Goal: Task Accomplishment & Management: Complete application form

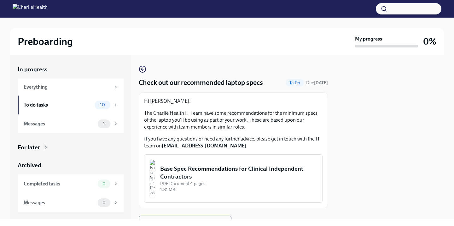
click at [298, 119] on p "The Charlie Health IT Team have some recommendations for the minimum specs of t…" at bounding box center [233, 120] width 178 height 21
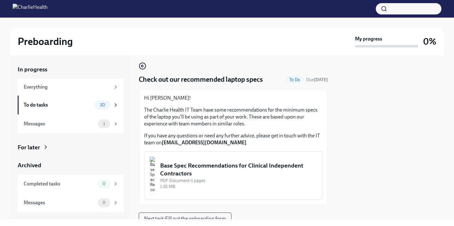
scroll to position [1, 0]
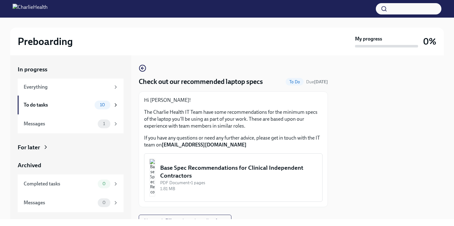
click at [248, 177] on div "Base Spec Recommendations for Clinical Independent Contractors" at bounding box center [238, 172] width 157 height 16
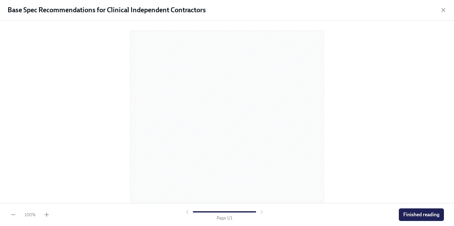
scroll to position [0, 0]
click at [425, 218] on span "Finished reading" at bounding box center [421, 215] width 36 height 6
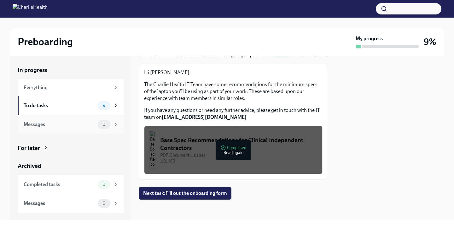
click at [57, 123] on div "Messages" at bounding box center [59, 124] width 71 height 7
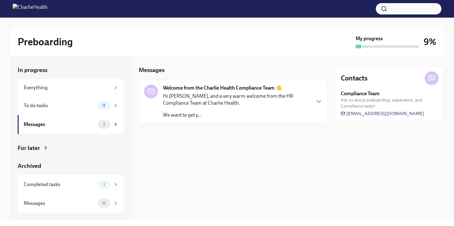
click at [213, 106] on div "Hi [PERSON_NAME], and a very warm welcome from the HR Compliance Team at Charli…" at bounding box center [236, 106] width 147 height 26
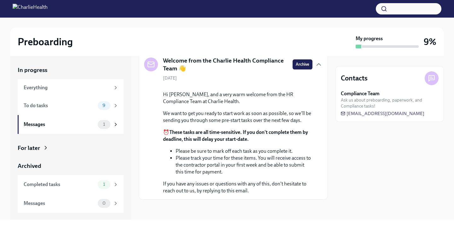
scroll to position [70, 0]
click at [217, 158] on li "Please track your time for these items. You will receive access to the contract…" at bounding box center [243, 165] width 137 height 21
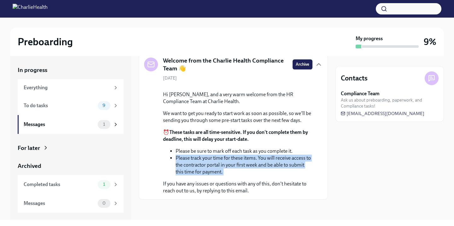
click at [217, 158] on li "Please track your time for these items. You will receive access to the contract…" at bounding box center [243, 165] width 137 height 21
click at [44, 185] on div "Completed tasks" at bounding box center [59, 184] width 71 height 7
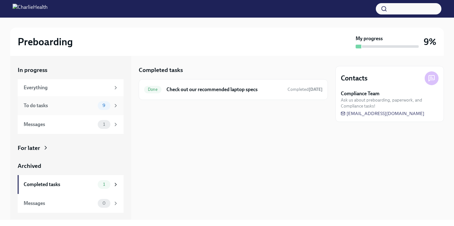
click at [69, 104] on div "To do tasks" at bounding box center [59, 105] width 71 height 7
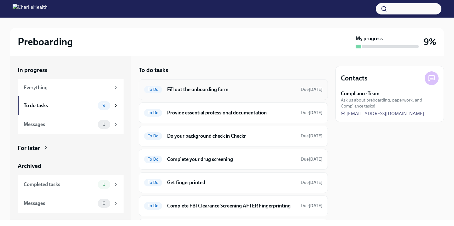
click at [221, 91] on h6 "Fill out the onboarding form" at bounding box center [231, 89] width 129 height 7
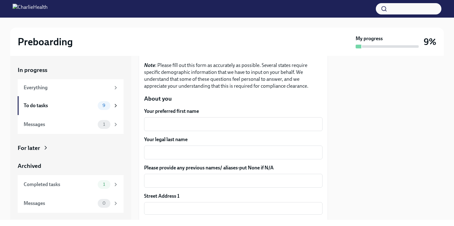
scroll to position [63, 0]
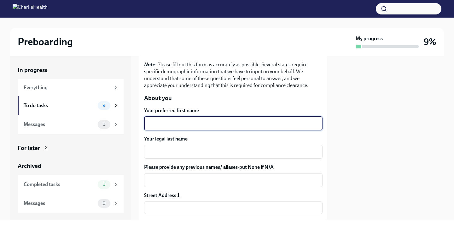
click at [203, 121] on textarea "Your preferred first name" at bounding box center [233, 124] width 171 height 8
type textarea "Makayla"
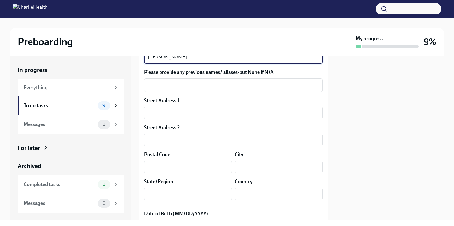
scroll to position [160, 0]
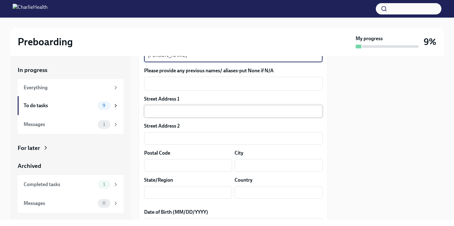
type textarea "[PERSON_NAME]"
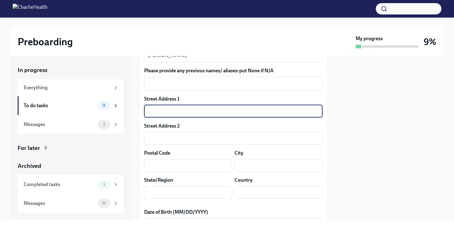
type input "[STREET_ADDRESS]"
type input "33604"
type input "[GEOGRAPHIC_DATA]"
type input "FL"
type input "[GEOGRAPHIC_DATA]"
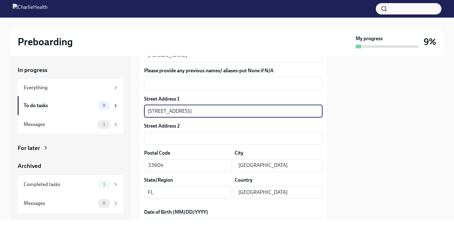
type textarea "FL"
type textarea "[GEOGRAPHIC_DATA]"
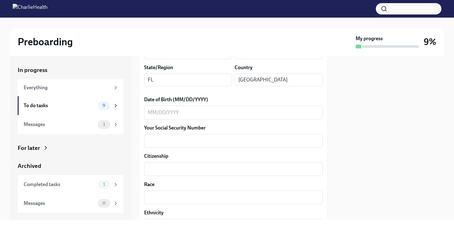
scroll to position [280, 0]
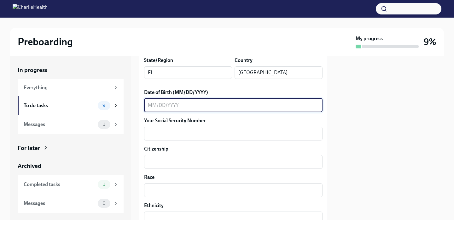
click at [184, 104] on textarea "Date of Birth (MM/DD/YYYY)" at bounding box center [233, 106] width 171 height 8
type textarea "[DATE]"
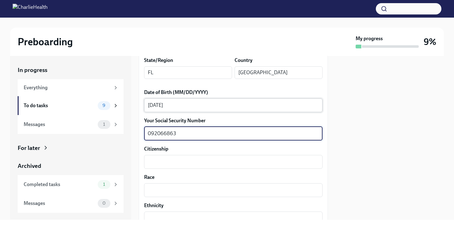
type textarea "092066863"
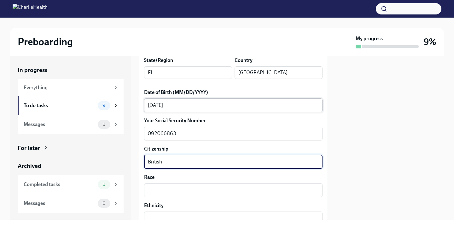
type textarea "British"
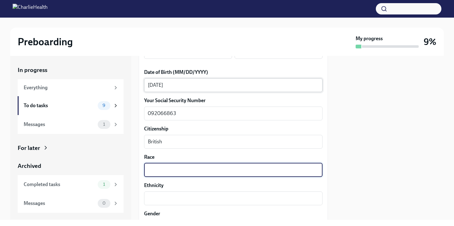
scroll to position [301, 0]
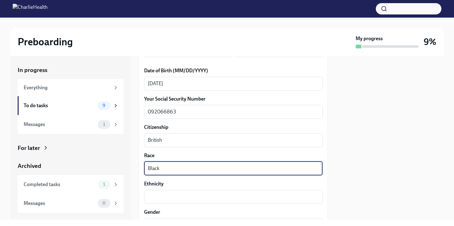
type textarea "Black"
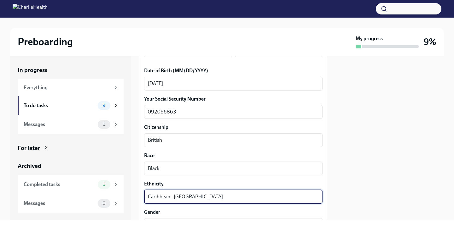
click at [170, 197] on textarea "Caribbean - [GEOGRAPHIC_DATA]" at bounding box center [233, 197] width 171 height 8
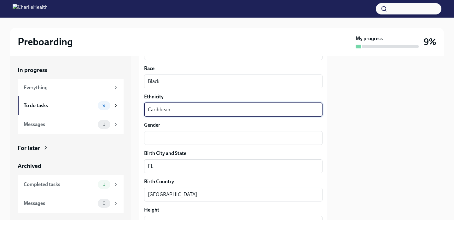
scroll to position [391, 0]
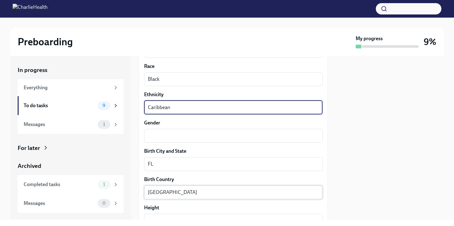
type textarea "Caribbean"
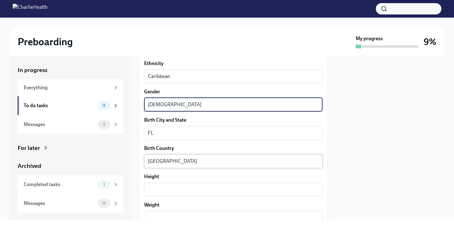
scroll to position [440, 0]
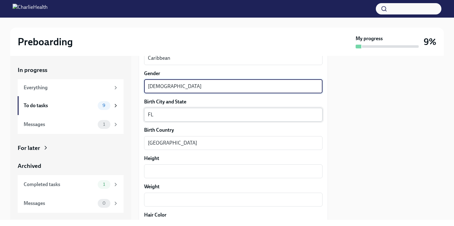
type textarea "[DEMOGRAPHIC_DATA]"
click at [188, 112] on textarea "FL" at bounding box center [233, 115] width 171 height 8
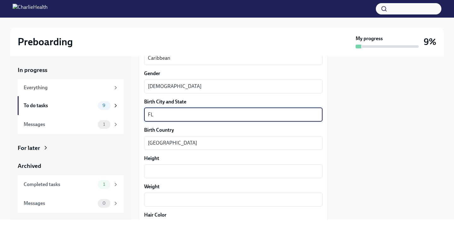
click at [188, 112] on textarea "FL" at bounding box center [233, 115] width 171 height 8
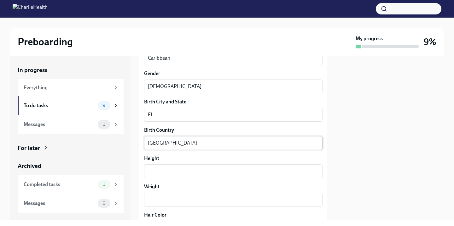
click at [189, 139] on div "United States x ​" at bounding box center [233, 143] width 178 height 14
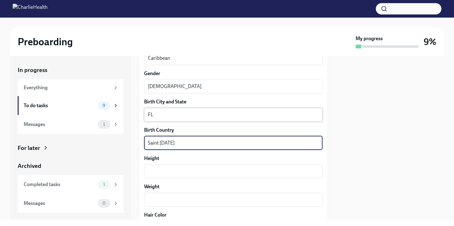
type textarea "Saint [DATE]"
click at [187, 115] on textarea "FL" at bounding box center [233, 115] width 171 height 8
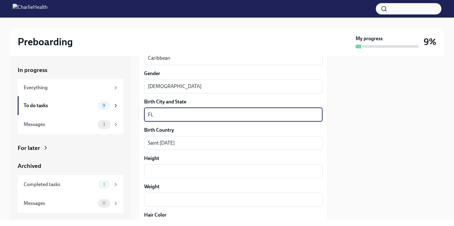
click at [187, 115] on textarea "FL" at bounding box center [233, 115] width 171 height 8
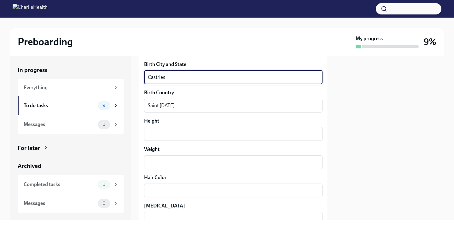
scroll to position [484, 0]
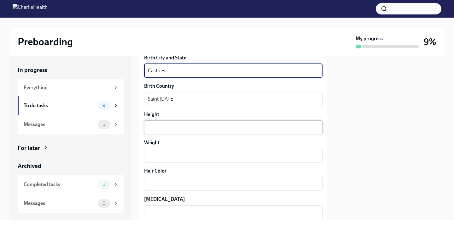
type textarea "Castries"
click at [157, 130] on textarea "Height" at bounding box center [233, 128] width 171 height 8
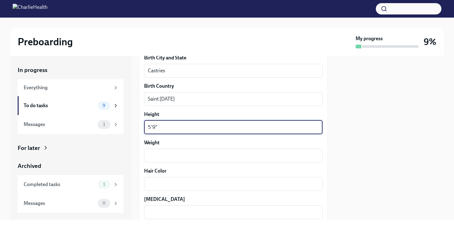
type textarea "5'9""
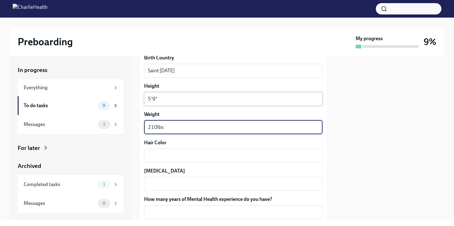
scroll to position [524, 0]
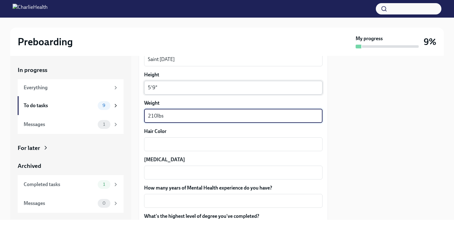
type textarea "210lbs"
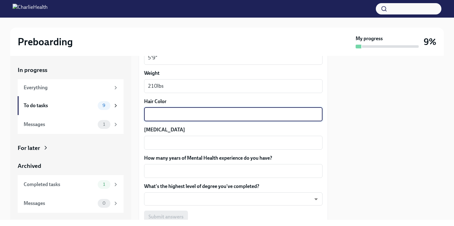
scroll to position [555, 0]
type textarea "Black"
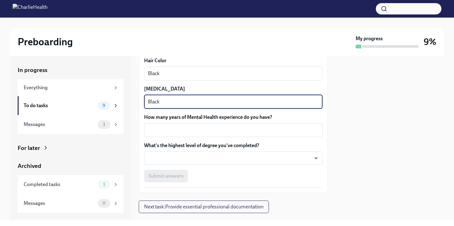
scroll to position [596, 0]
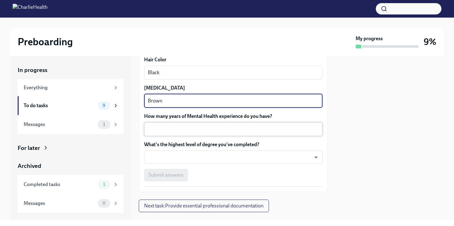
type textarea "Brown"
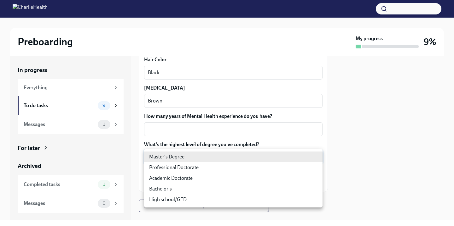
click at [267, 161] on body "Preboarding My progress 9% In progress Everything To do tasks 9 Messages 1 For …" at bounding box center [227, 113] width 454 height 226
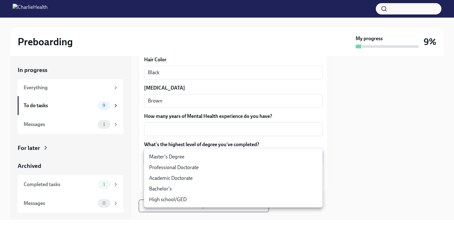
click at [258, 160] on li "Master's Degree" at bounding box center [233, 157] width 178 height 11
type input "2vBr-ghkD"
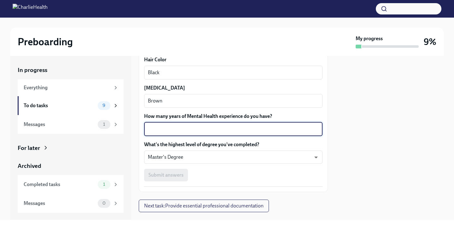
click at [222, 129] on textarea "How many years of Mental Health experience do you have?" at bounding box center [233, 130] width 171 height 8
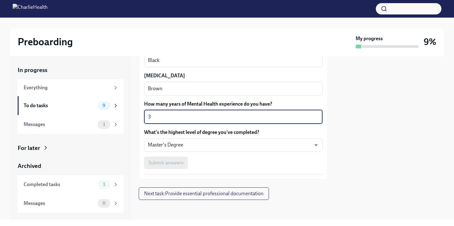
scroll to position [0, 0]
type textarea "3"
click at [239, 165] on div "Submit answers" at bounding box center [233, 163] width 178 height 13
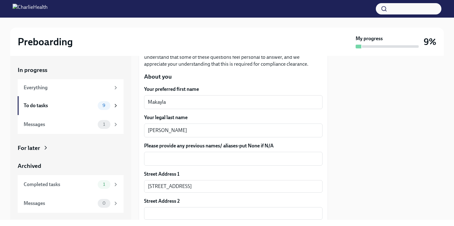
scroll to position [84, 0]
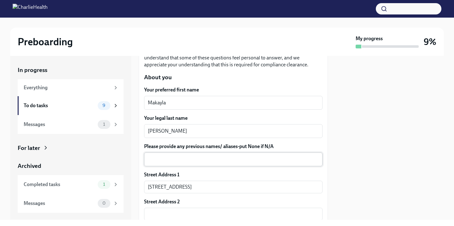
click at [232, 157] on textarea "Please provide any previous names/ aliases-put None if N/A" at bounding box center [233, 160] width 171 height 8
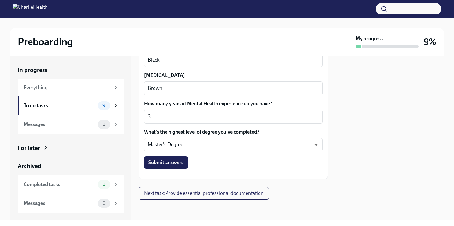
scroll to position [608, 0]
type textarea "N/A"
click at [167, 158] on button "Submit answers" at bounding box center [166, 163] width 44 height 13
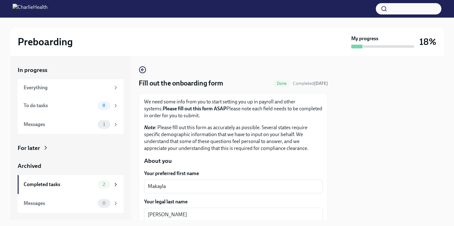
click at [221, 130] on p "Note : Please fill out this form as accurately as possible. Several states requ…" at bounding box center [233, 138] width 178 height 28
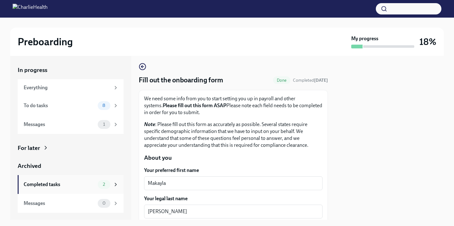
click at [63, 187] on div "Completed tasks" at bounding box center [59, 184] width 71 height 7
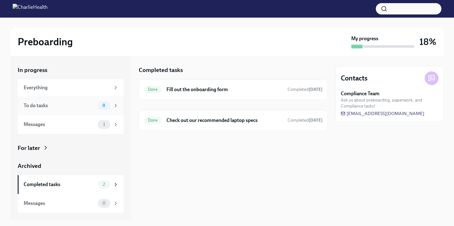
click at [61, 107] on div "To do tasks" at bounding box center [59, 105] width 71 height 7
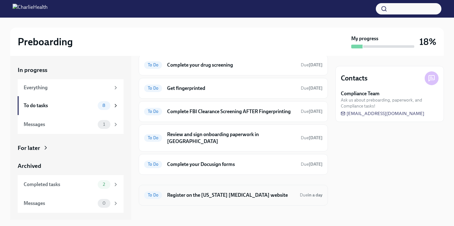
scroll to position [71, 0]
click at [190, 193] on h6 "Register on the [US_STATE] [MEDICAL_DATA] website" at bounding box center [231, 196] width 128 height 7
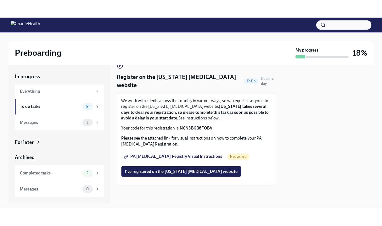
scroll to position [13, 0]
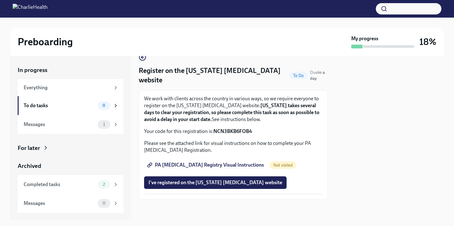
click at [240, 132] on strong "NCN3BKB6FOB4" at bounding box center [232, 132] width 38 height 6
copy strong "NCN3BKB6FOB4"
click at [207, 167] on span "PA [MEDICAL_DATA] Registry Visual Instructions" at bounding box center [205, 165] width 115 height 6
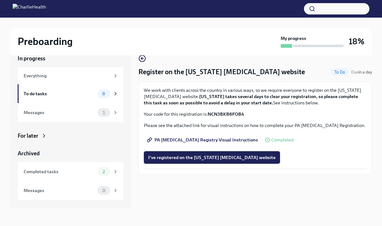
scroll to position [11, 0]
click at [72, 98] on div "To do tasks 8" at bounding box center [71, 93] width 106 height 19
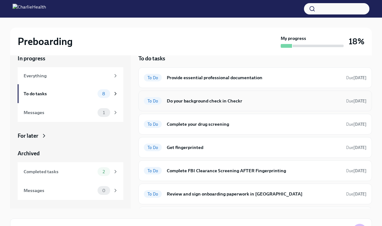
click at [238, 105] on div "To Do Do your background check in Checkr Due [DATE]" at bounding box center [255, 101] width 223 height 10
